Goal: Use online tool/utility

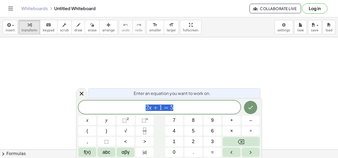
click at [175, 106] on span "2 x + 1 = 5" at bounding box center [159, 107] width 162 height 7
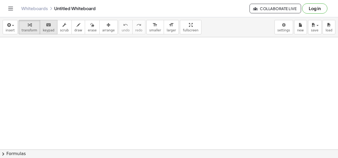
scroll to position [147, 0]
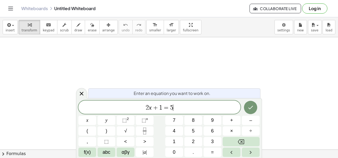
click at [183, 110] on span "2 x + 1 = 5 ​" at bounding box center [159, 107] width 162 height 7
drag, startPoint x: 150, startPoint y: 61, endPoint x: 149, endPoint y: 50, distance: 10.4
click at [13, 152] on button "chevron_right Formulas" at bounding box center [169, 153] width 338 height 8
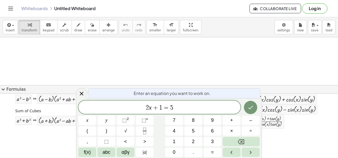
scroll to position [95, 0]
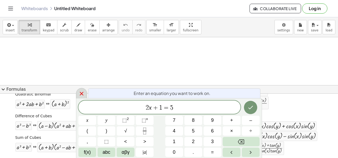
click at [80, 95] on icon at bounding box center [81, 93] width 6 height 6
